Goal: Task Accomplishment & Management: Manage account settings

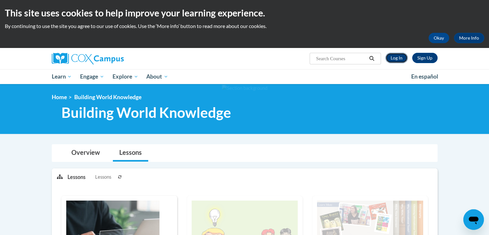
click at [400, 59] on link "Log In" at bounding box center [397, 58] width 22 height 10
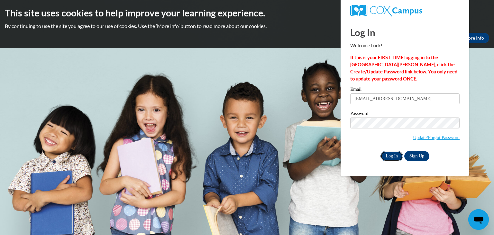
click at [389, 154] on input "Log In" at bounding box center [391, 156] width 23 height 10
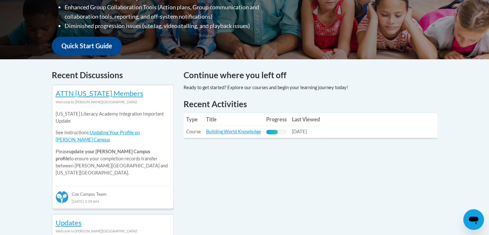
scroll to position [228, 0]
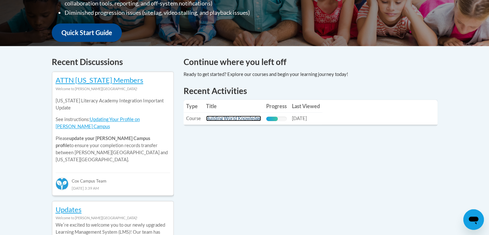
click at [240, 119] on link "Building World Knowledge" at bounding box center [233, 117] width 55 height 5
